Goal: Information Seeking & Learning: Learn about a topic

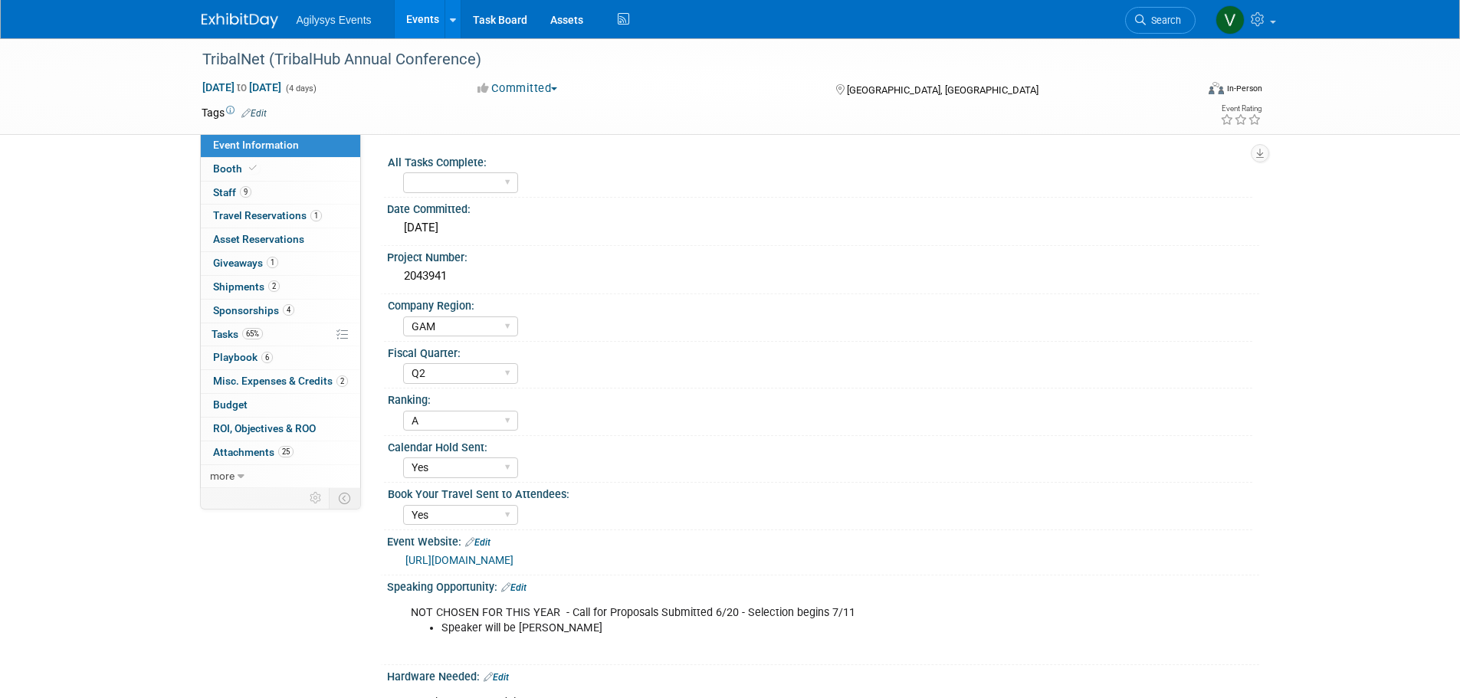
select select "GAM"
select select "Q2"
select select "A"
select select "Yes"
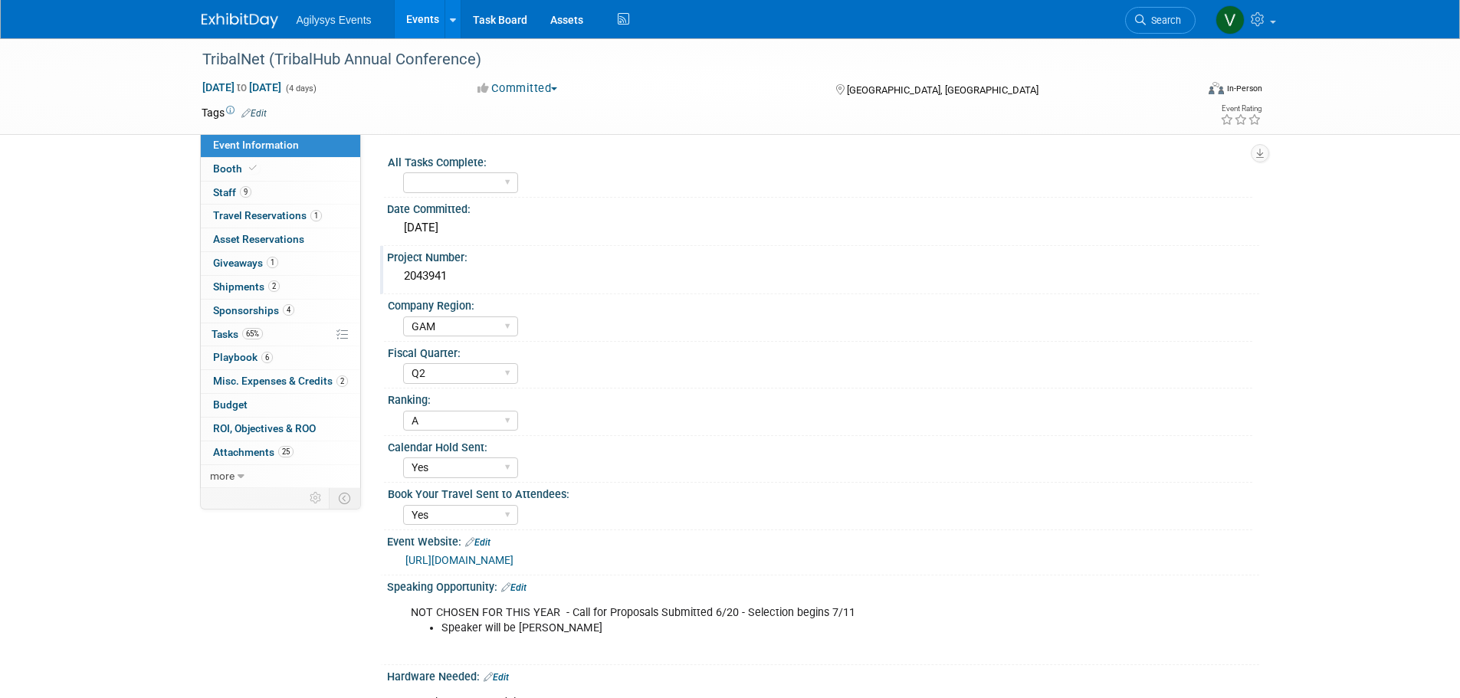
drag, startPoint x: 417, startPoint y: 276, endPoint x: 390, endPoint y: 273, distance: 27.0
click at [390, 273] on div "2043941" at bounding box center [823, 276] width 872 height 25
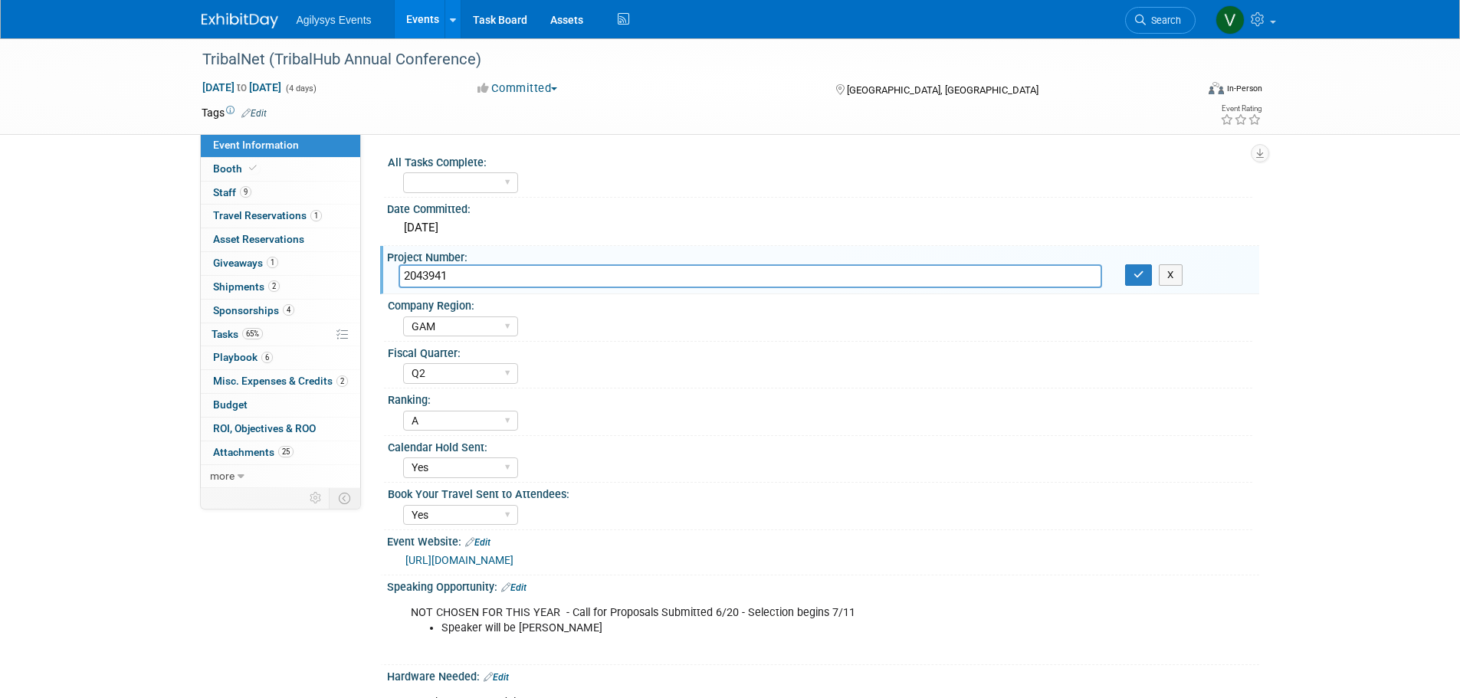
drag, startPoint x: 415, startPoint y: 272, endPoint x: 474, endPoint y: 267, distance: 60.0
click at [474, 267] on input "2043941" at bounding box center [751, 276] width 704 height 24
drag, startPoint x: 477, startPoint y: 270, endPoint x: 403, endPoint y: 272, distance: 74.4
click at [403, 272] on input "2043941" at bounding box center [751, 276] width 704 height 24
click at [7, 356] on div "TribalNet (TribalHub Annual Conference) [DATE] to [DATE] (4 days) [DATE] to [DA…" at bounding box center [730, 566] width 1460 height 1057
